Goal: Check status: Check status

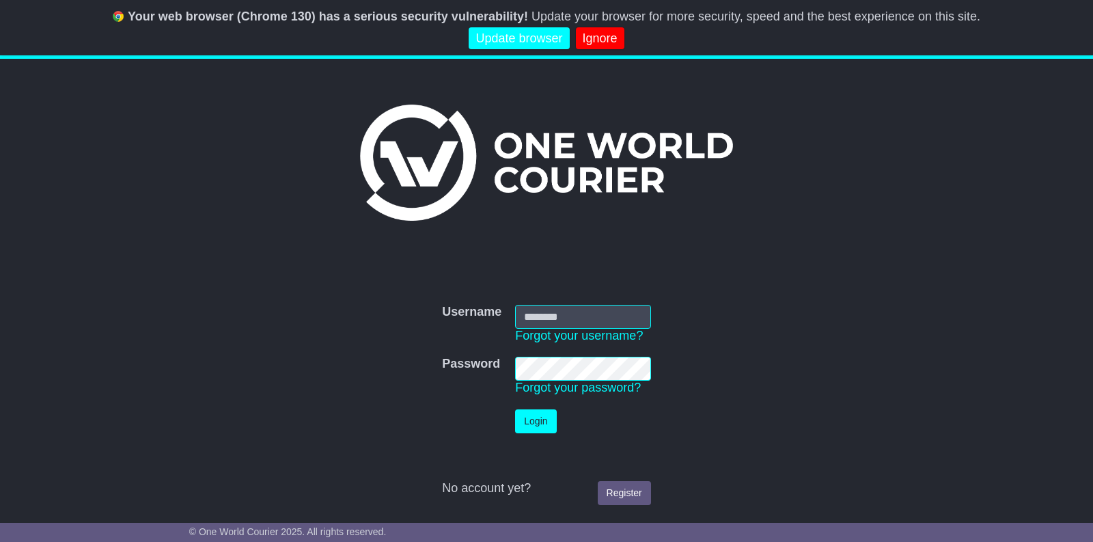
type input "**********"
click at [612, 40] on link "Ignore" at bounding box center [600, 38] width 49 height 23
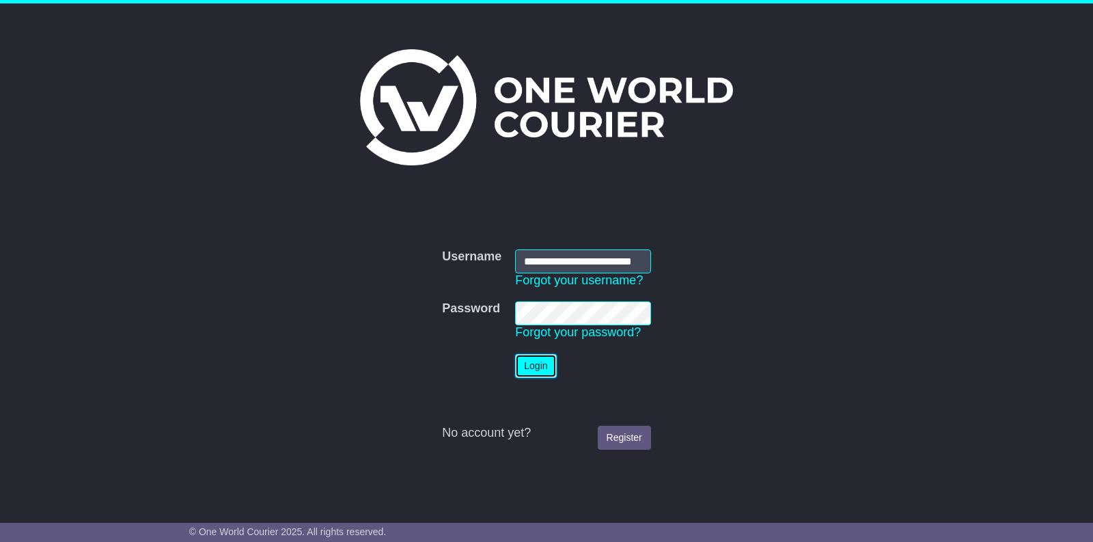
click at [542, 368] on button "Login" at bounding box center [535, 366] width 41 height 24
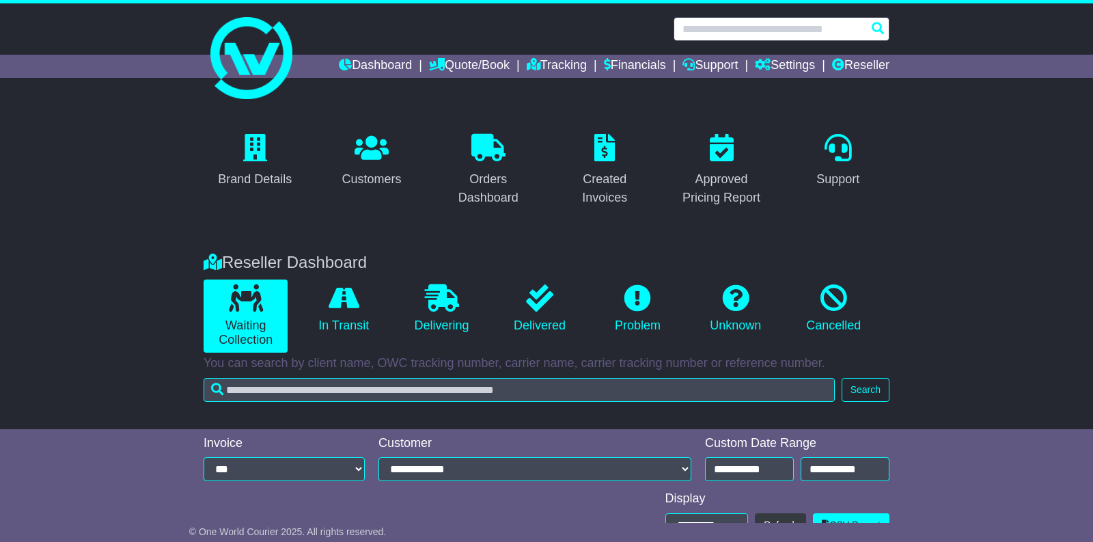
click at [713, 28] on input "text" at bounding box center [782, 29] width 216 height 24
click at [718, 25] on input "text" at bounding box center [782, 29] width 216 height 24
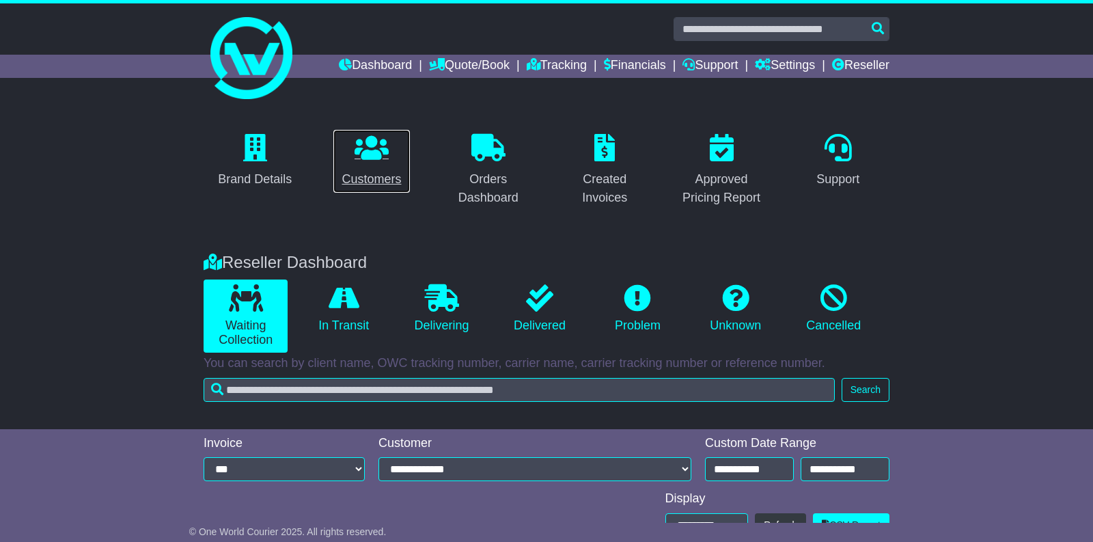
click at [377, 181] on div "Customers" at bounding box center [371, 179] width 59 height 18
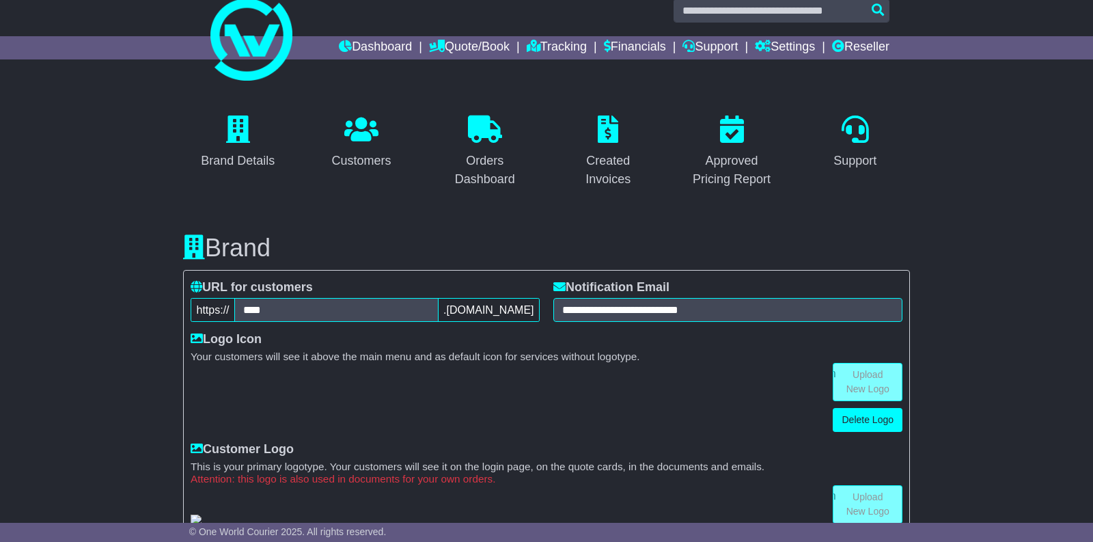
scroll to position [301, 0]
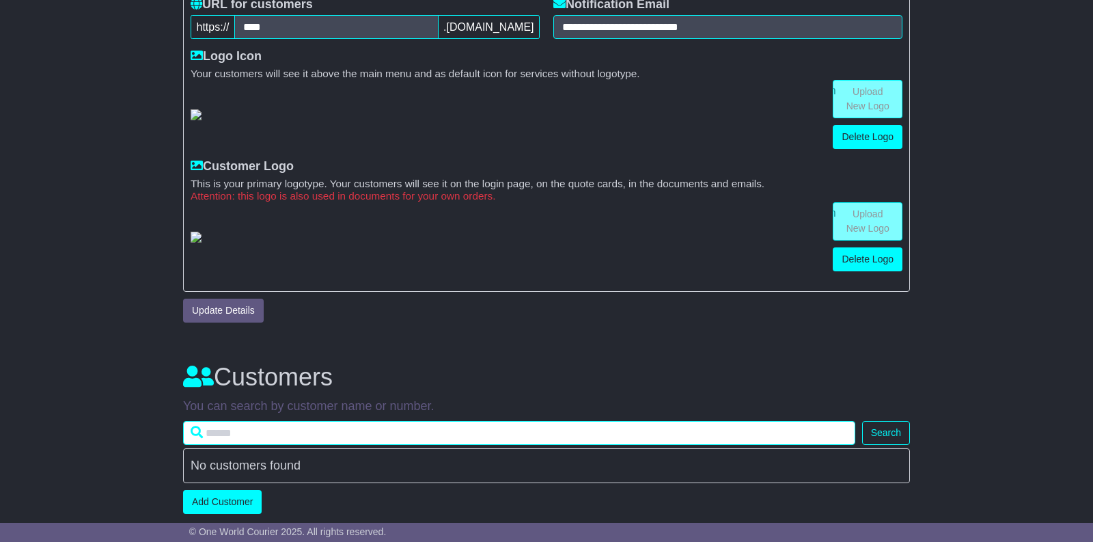
click at [294, 432] on input "text" at bounding box center [519, 433] width 672 height 24
paste input "**********"
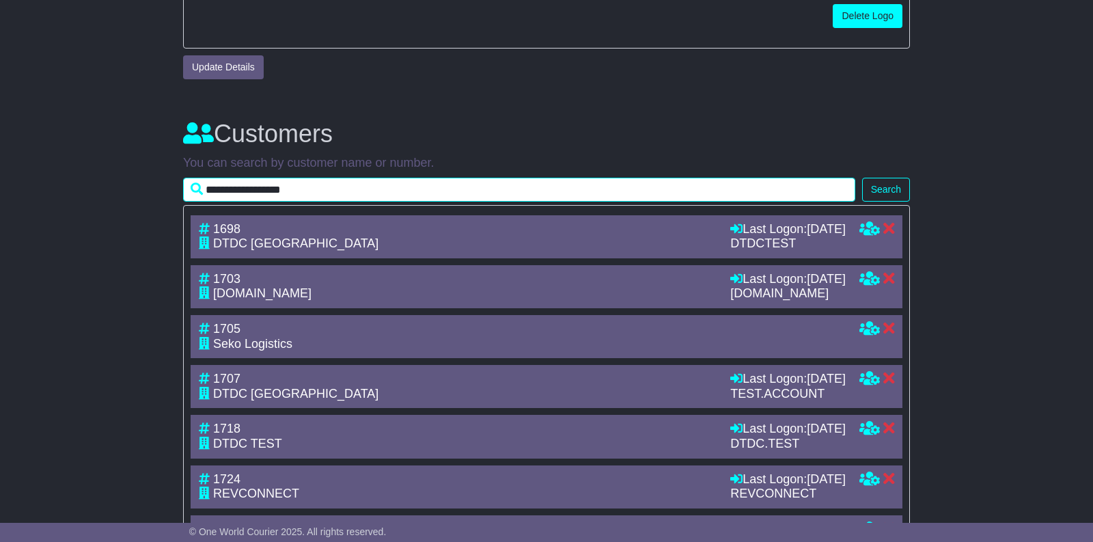
scroll to position [553, 0]
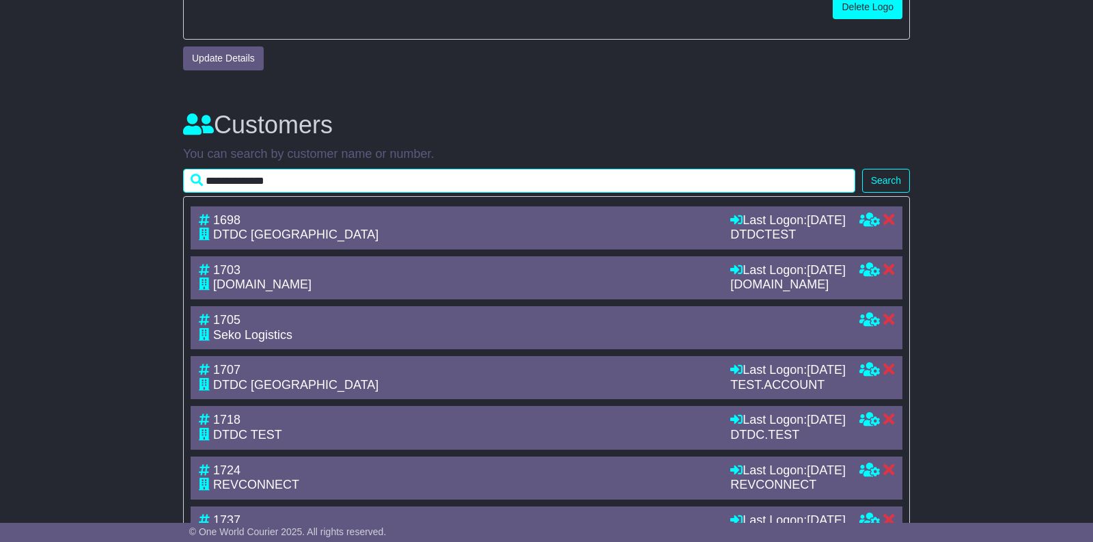
type input "**********"
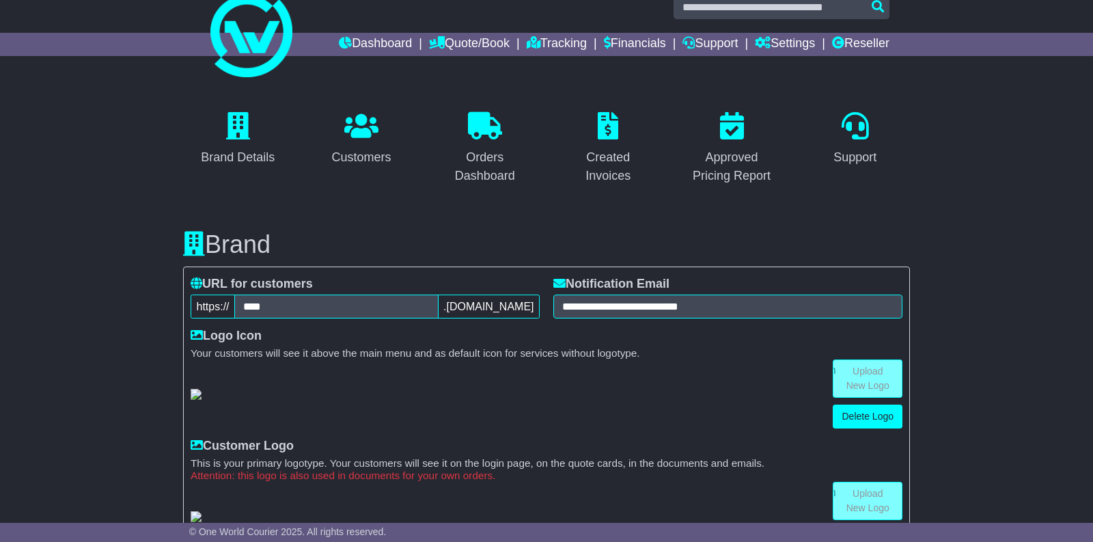
scroll to position [0, 0]
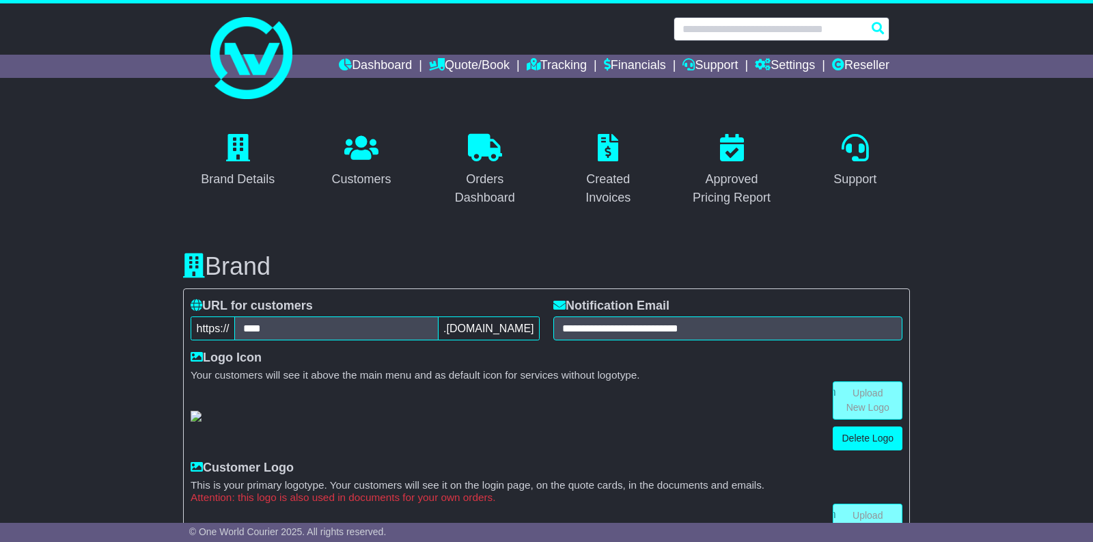
click at [720, 31] on input "text" at bounding box center [782, 29] width 216 height 24
paste input "**********"
type input "**********"
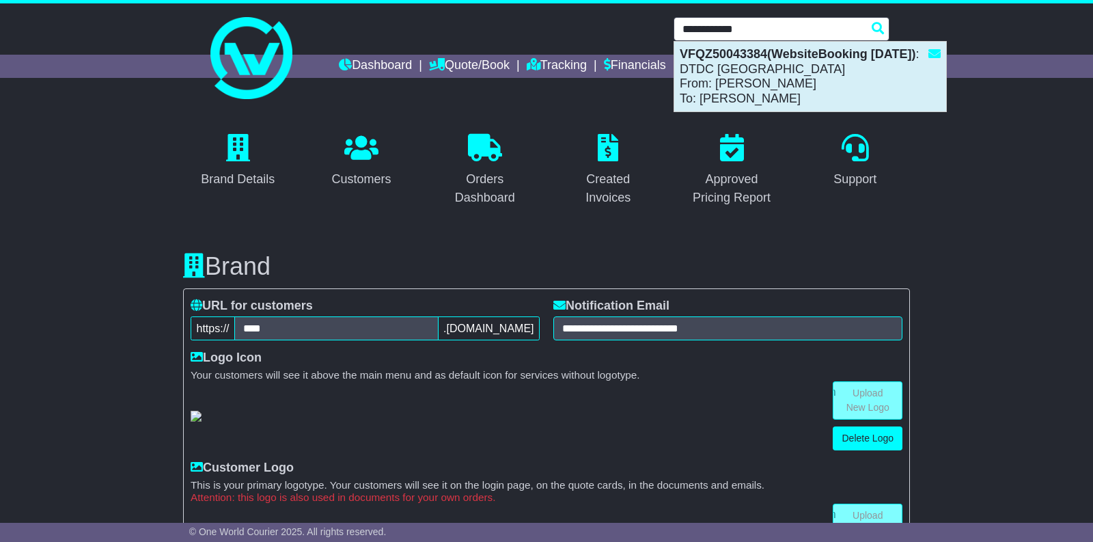
click at [738, 70] on div "VFQZ50043384(WebsiteBooking 26-8-2025) : DTDC Australia From: Max Max To: Chris…" at bounding box center [810, 77] width 272 height 70
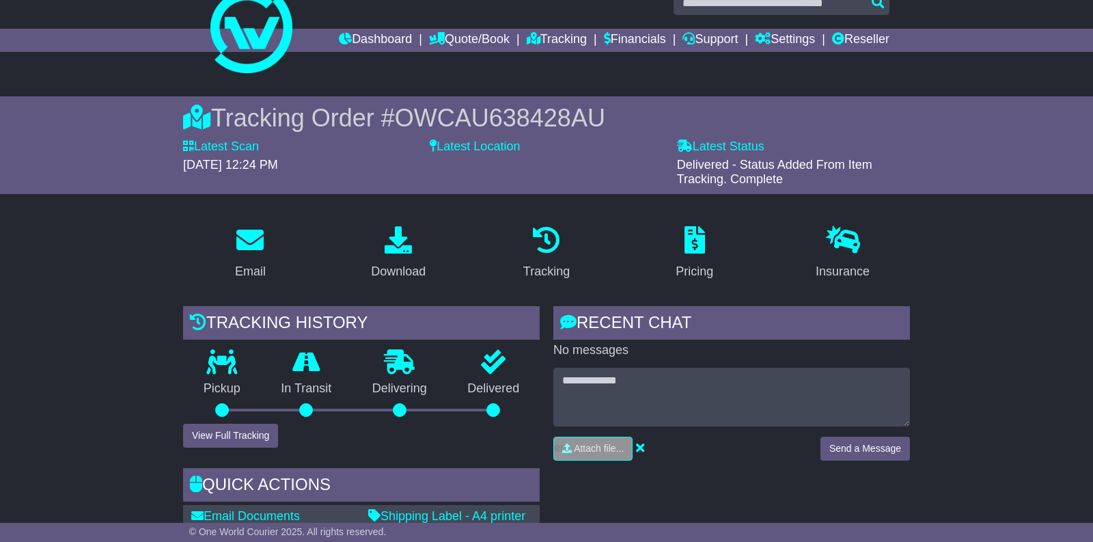
scroll to position [22, 0]
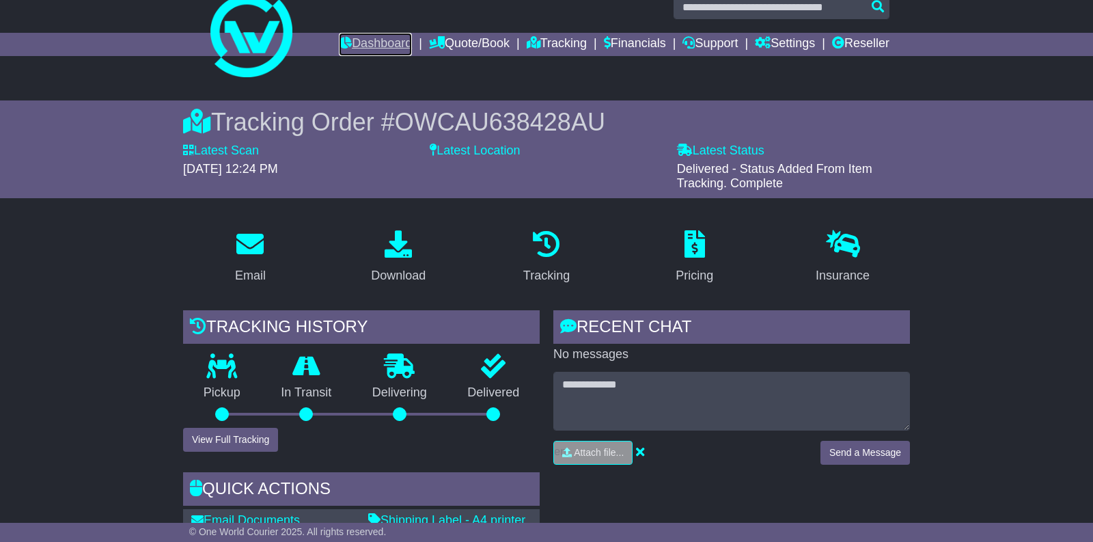
click at [359, 49] on link "Dashboard" at bounding box center [375, 44] width 73 height 23
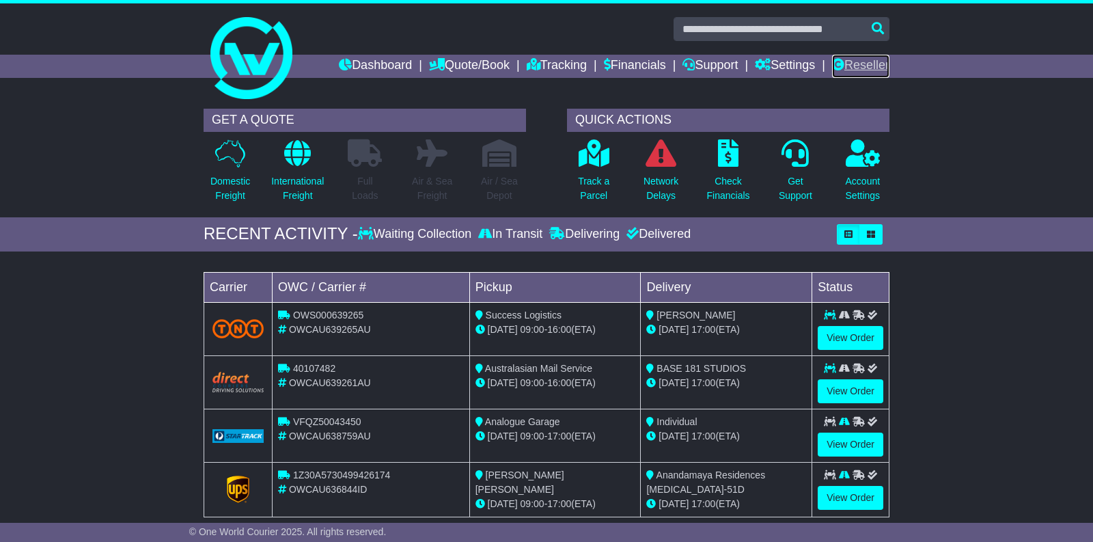
click at [870, 68] on link "Reseller" at bounding box center [860, 66] width 57 height 23
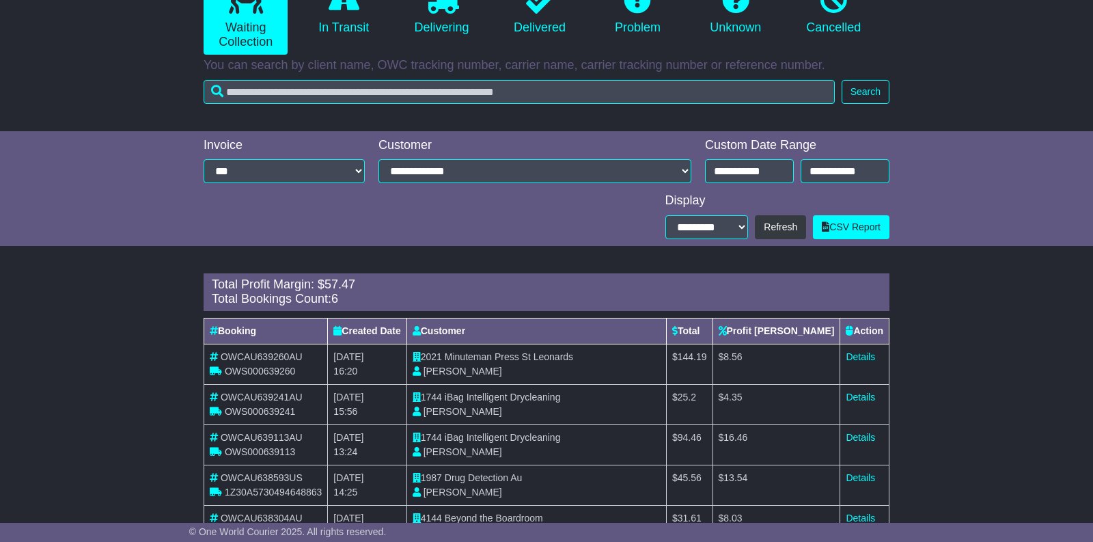
scroll to position [294, 0]
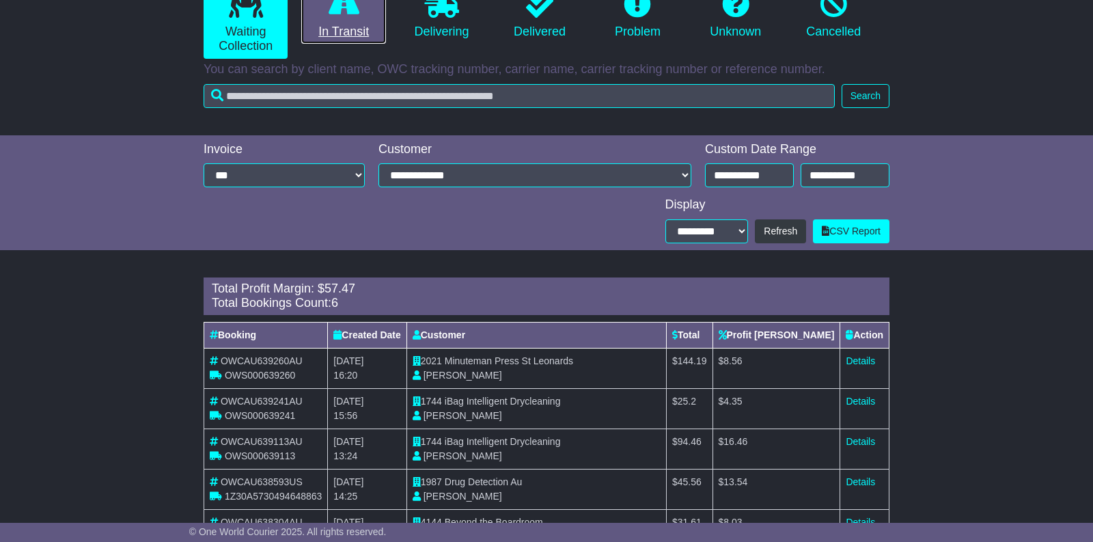
click at [337, 30] on link "In Transit" at bounding box center [343, 15] width 84 height 59
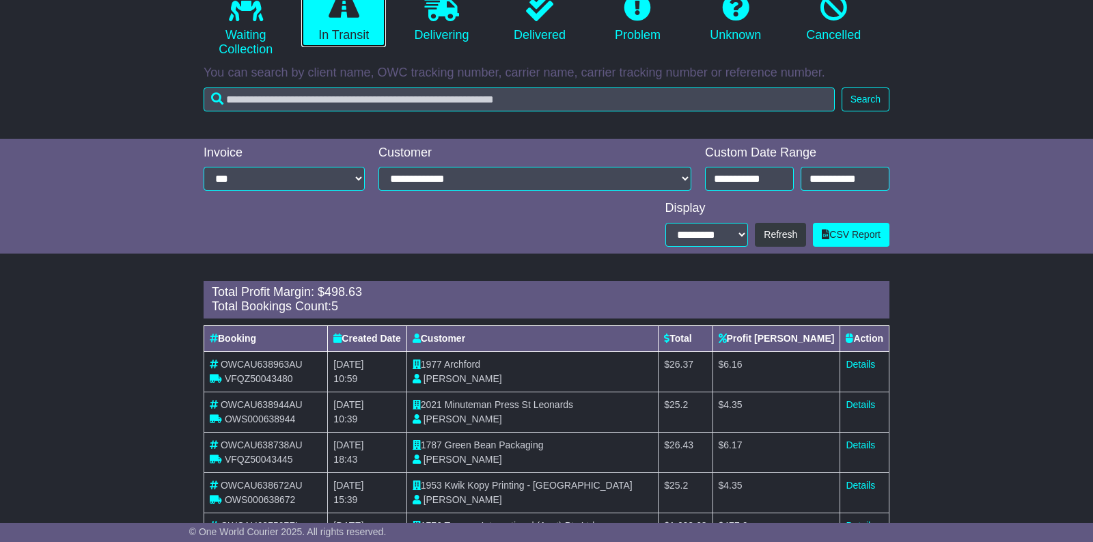
scroll to position [281, 0]
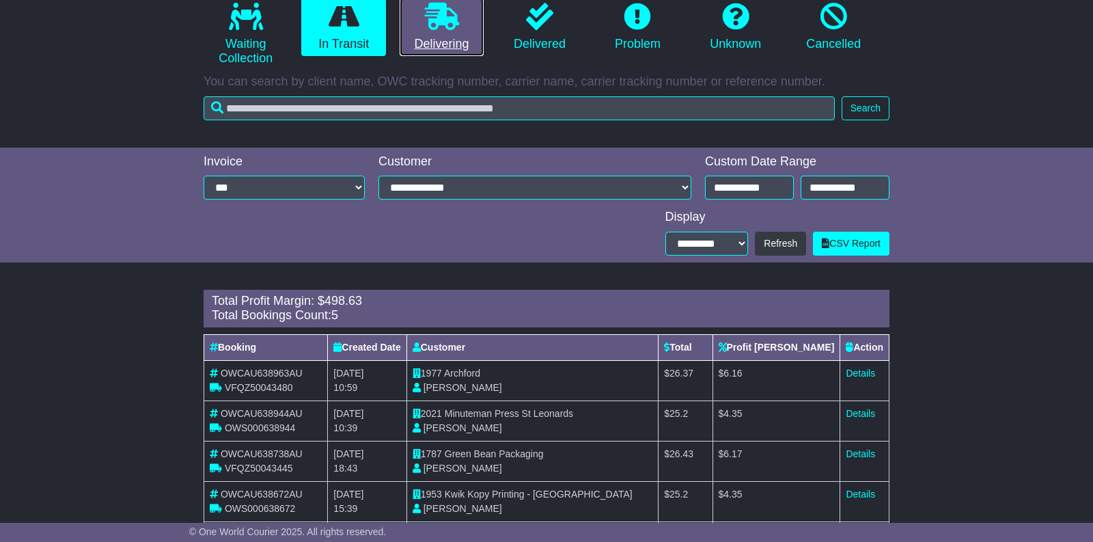
click at [456, 42] on link "Delivering" at bounding box center [442, 27] width 84 height 59
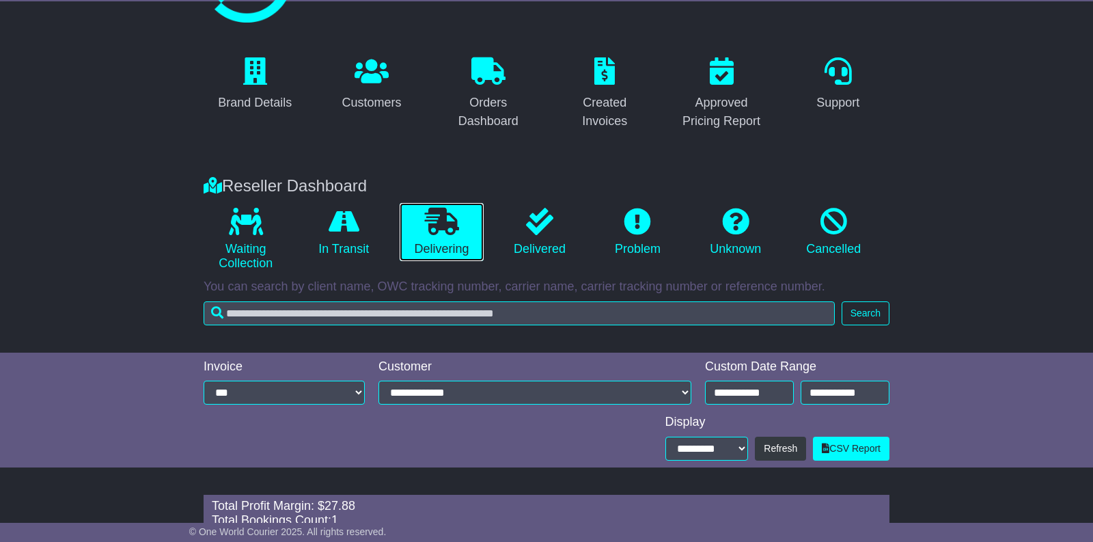
scroll to position [186, 0]
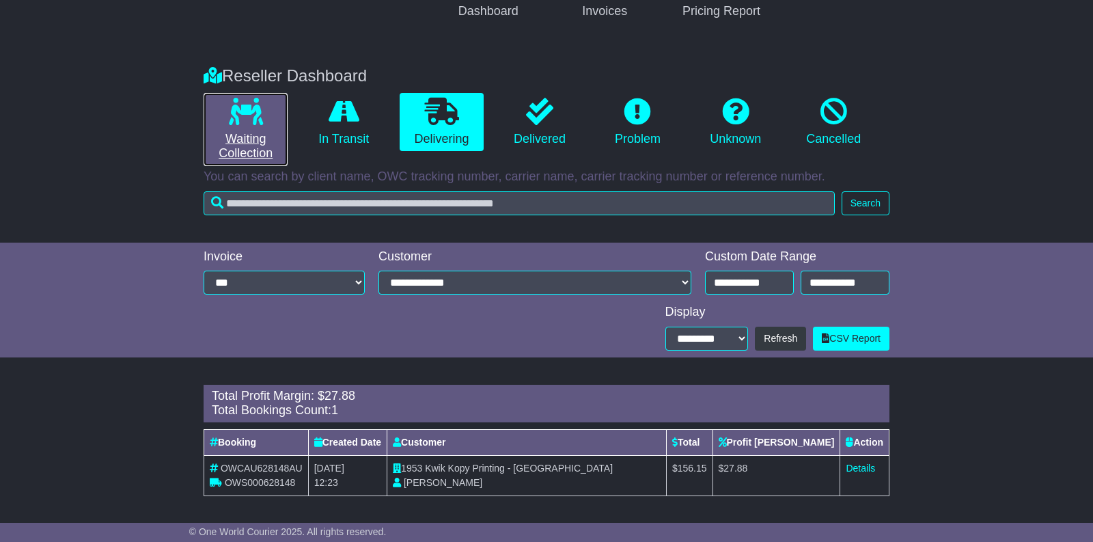
click at [249, 149] on link "Waiting Collection" at bounding box center [246, 129] width 84 height 73
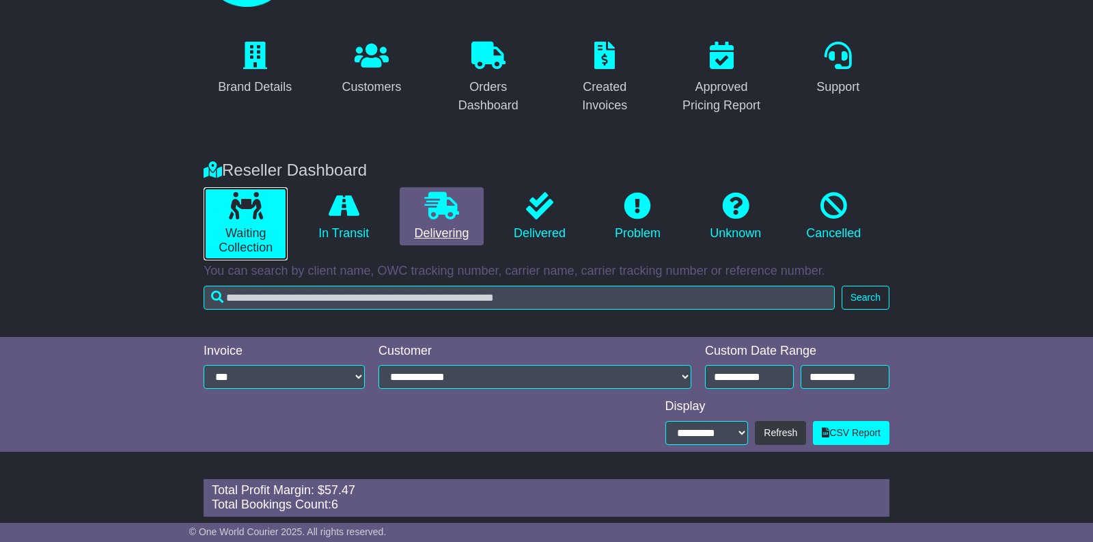
scroll to position [77, 0]
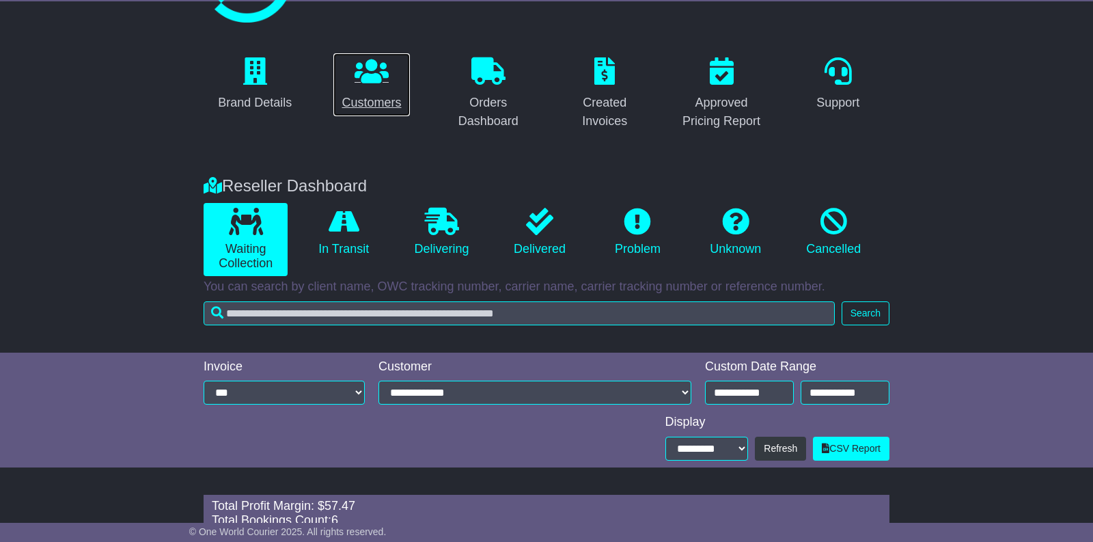
click at [374, 105] on div "Customers" at bounding box center [371, 103] width 59 height 18
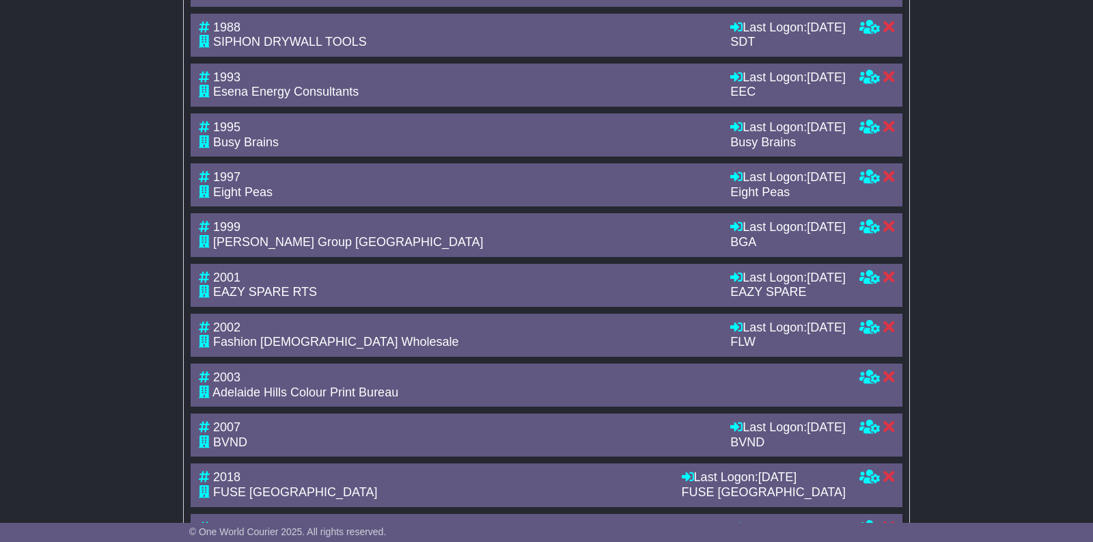
scroll to position [7697, 0]
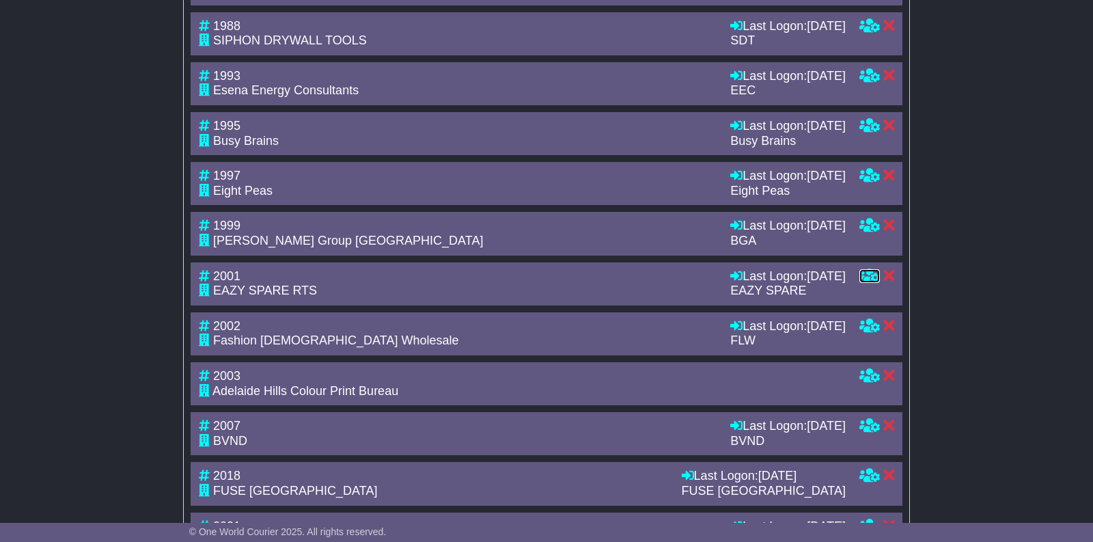
click at [867, 270] on icon at bounding box center [869, 275] width 20 height 12
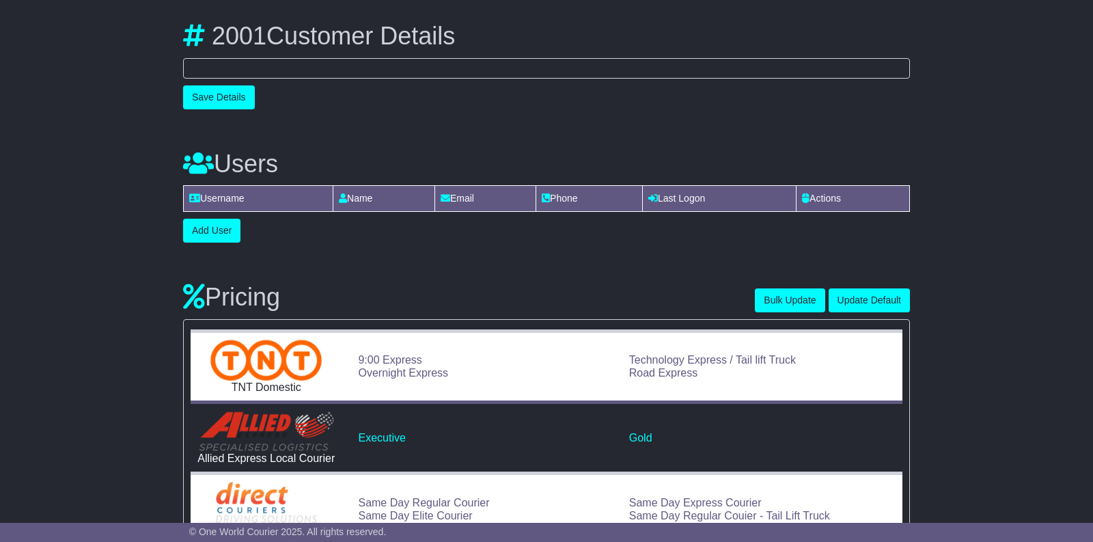
scroll to position [213, 0]
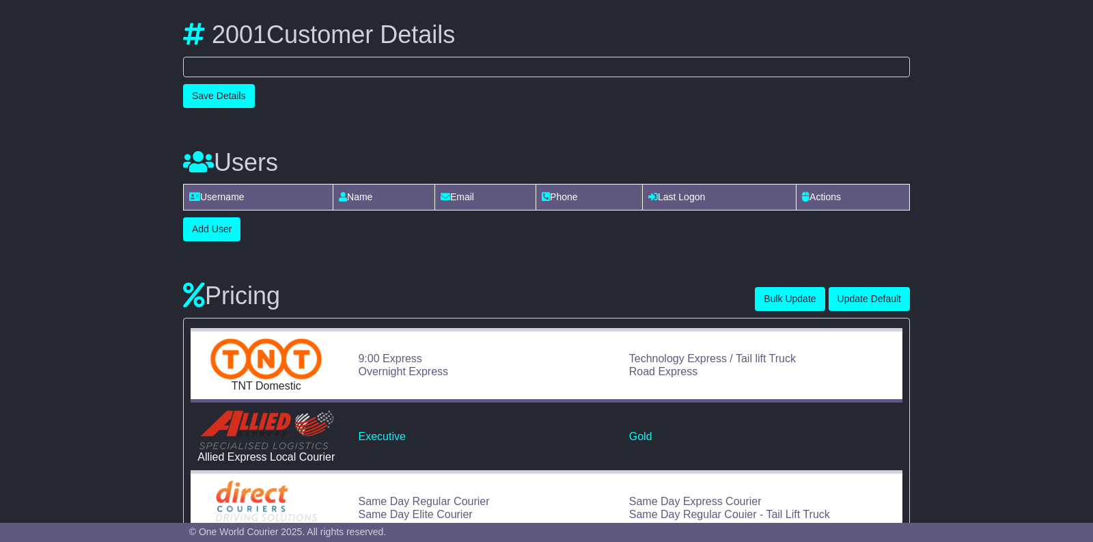
select select "**"
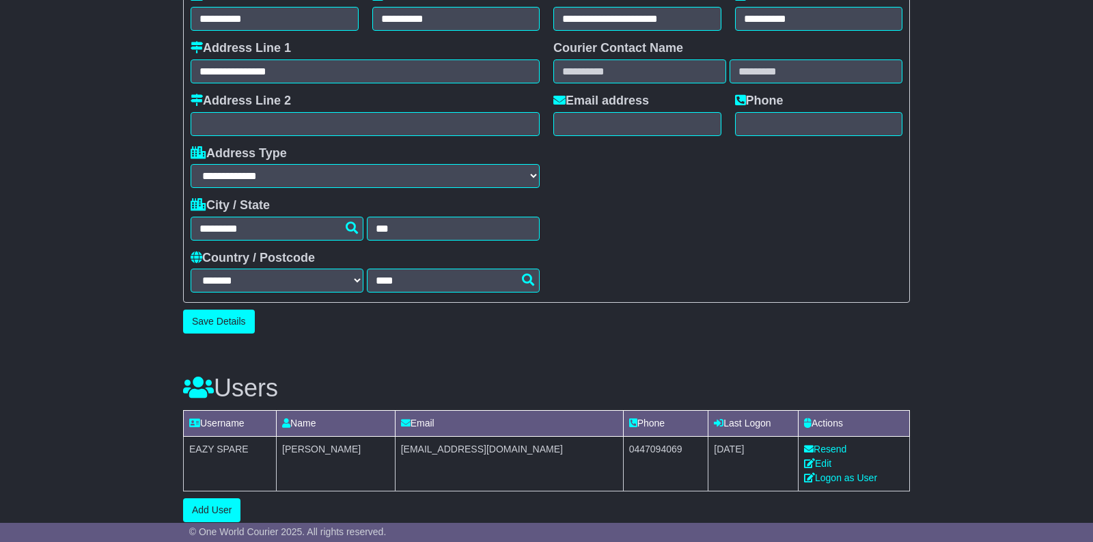
scroll to position [476, 0]
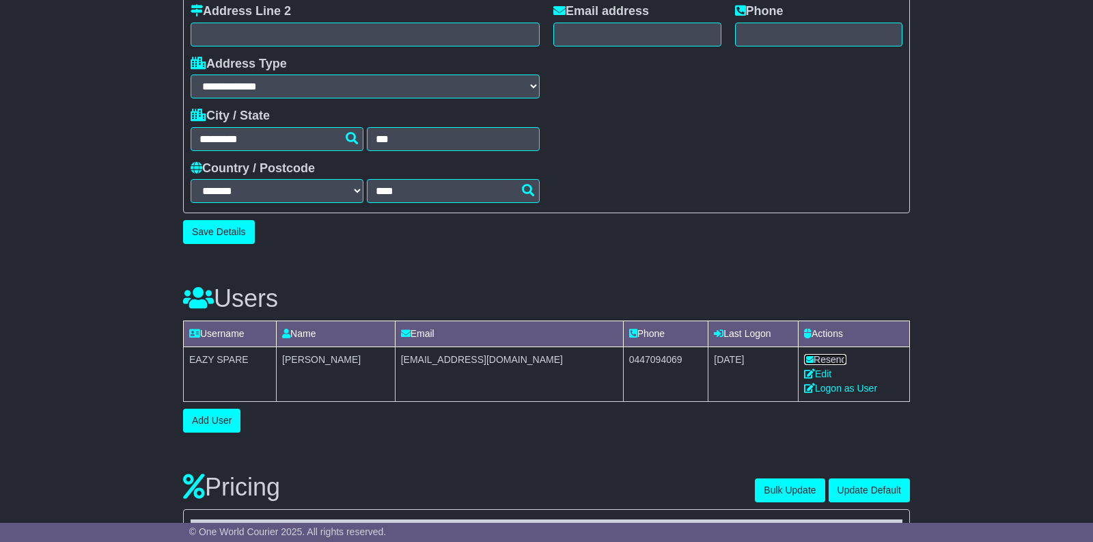
click at [824, 359] on link "Resend" at bounding box center [825, 359] width 42 height 11
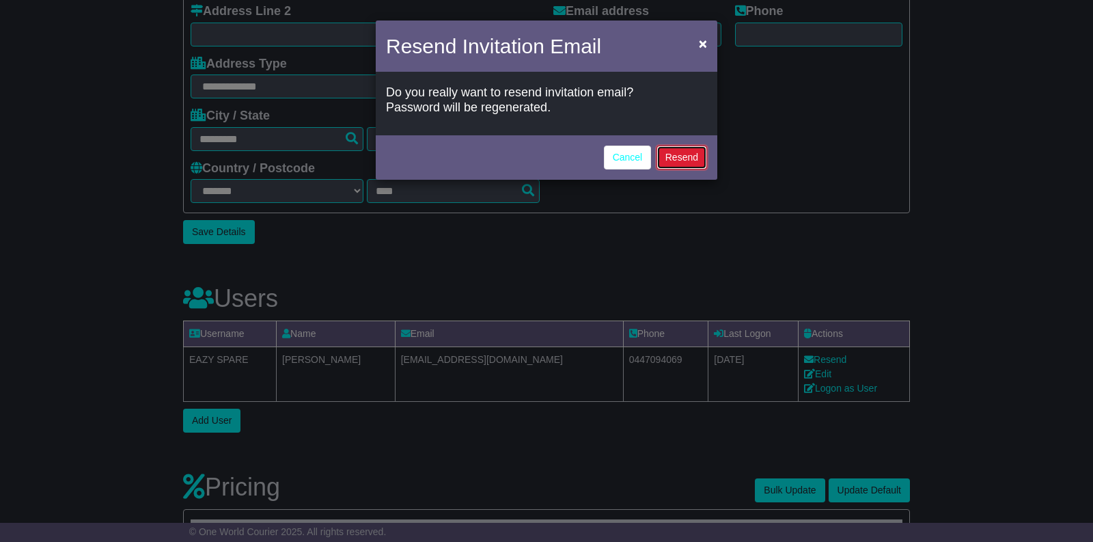
click at [679, 158] on button "Resend" at bounding box center [681, 158] width 51 height 24
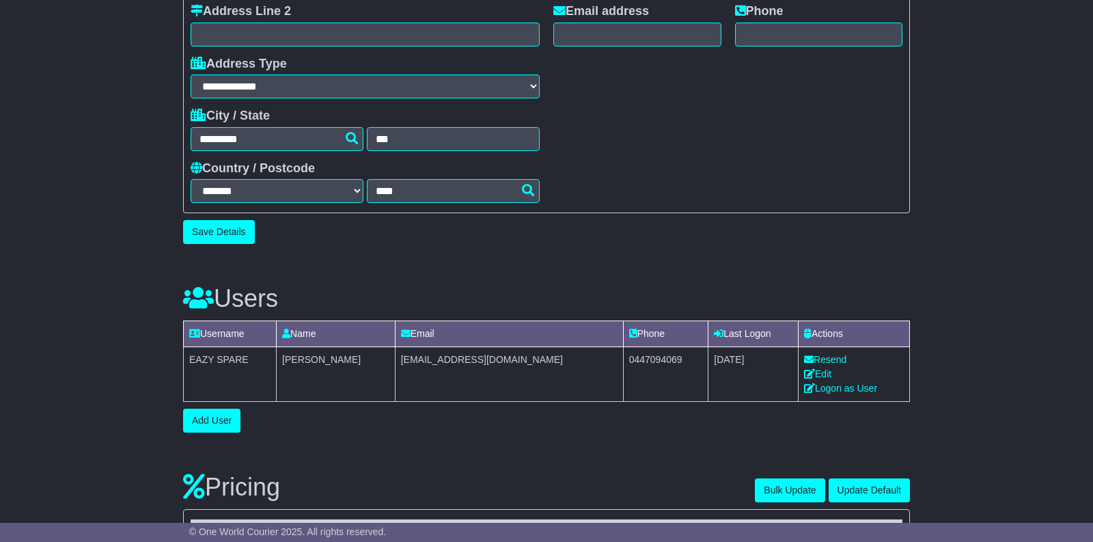
click at [437, 359] on td "[EMAIL_ADDRESS][DOMAIN_NAME]" at bounding box center [509, 373] width 228 height 55
copy tr "[EMAIL_ADDRESS][DOMAIN_NAME]"
